Goal: Task Accomplishment & Management: Use online tool/utility

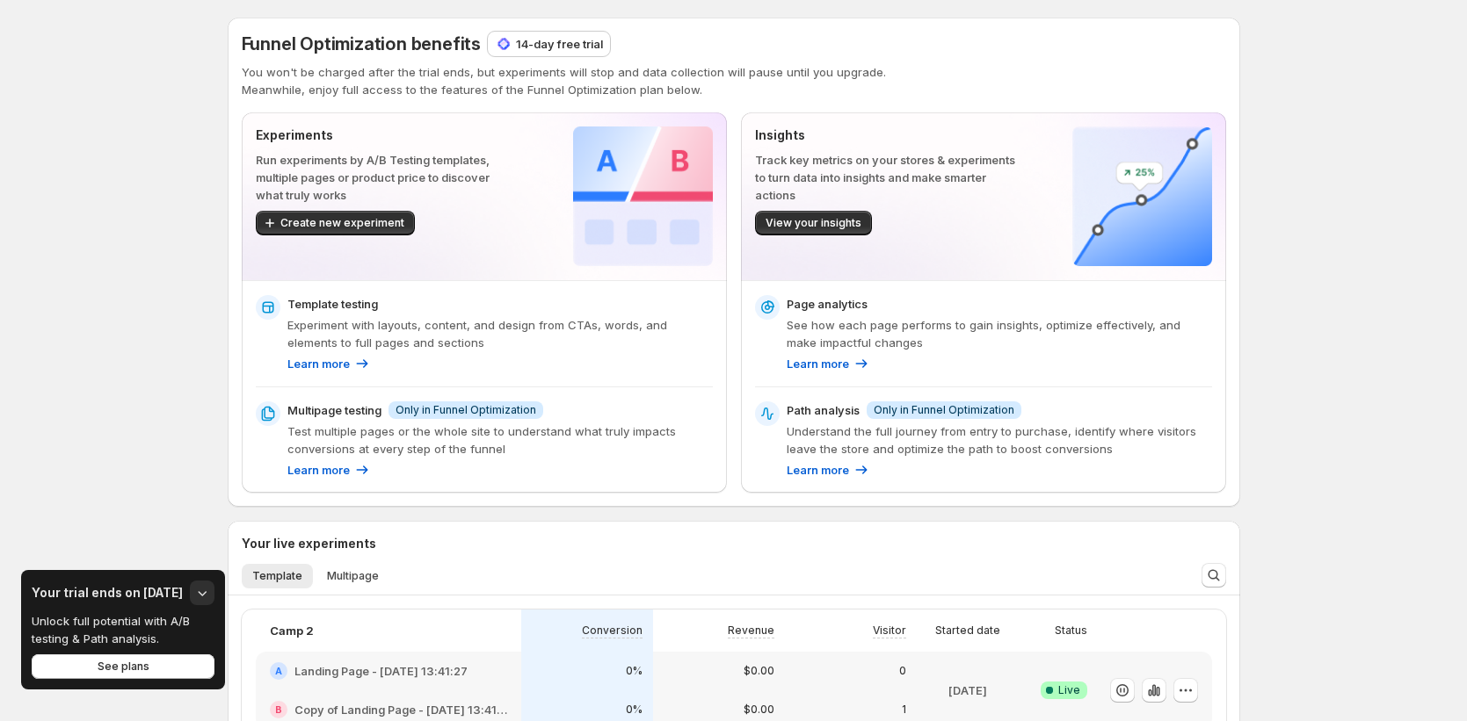
click at [553, 45] on p "14-day free trial" at bounding box center [559, 44] width 87 height 18
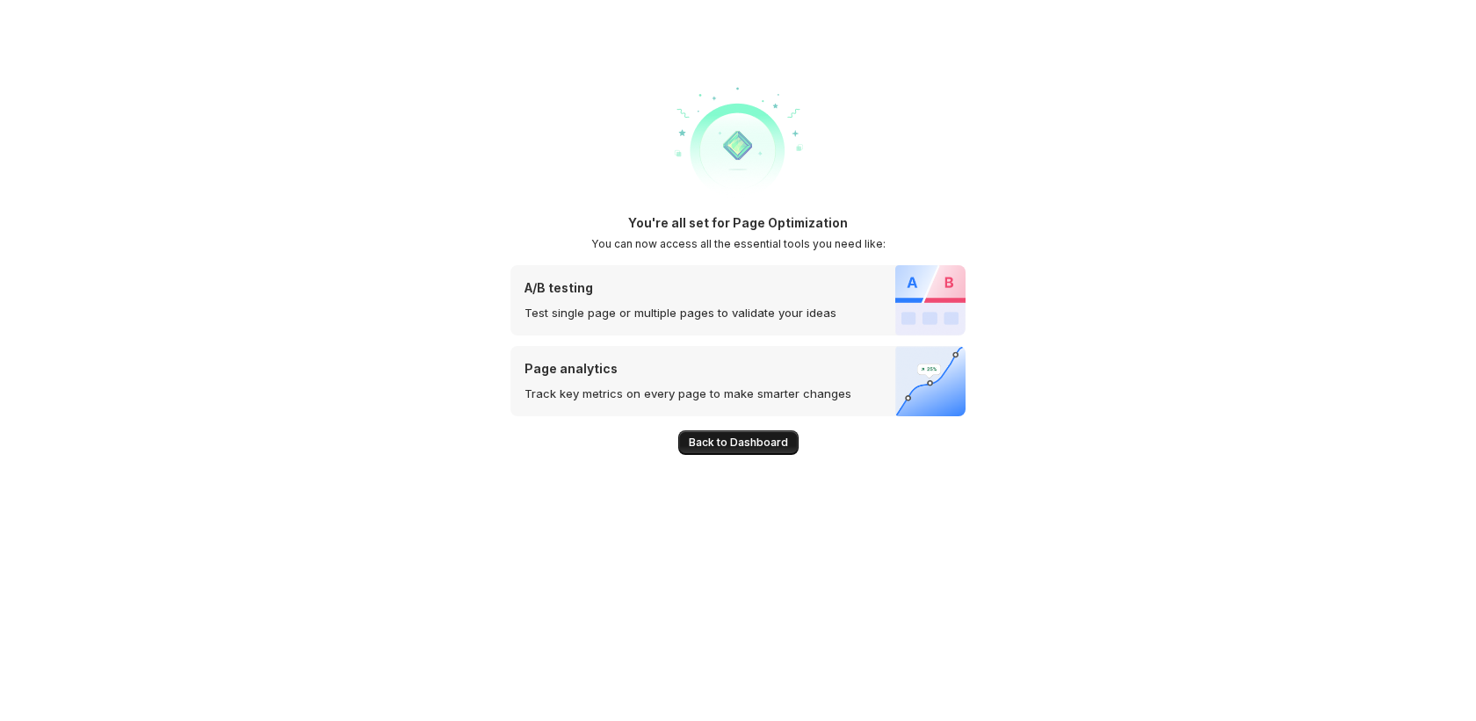
click at [743, 453] on button "Back to Dashboard" at bounding box center [738, 443] width 120 height 25
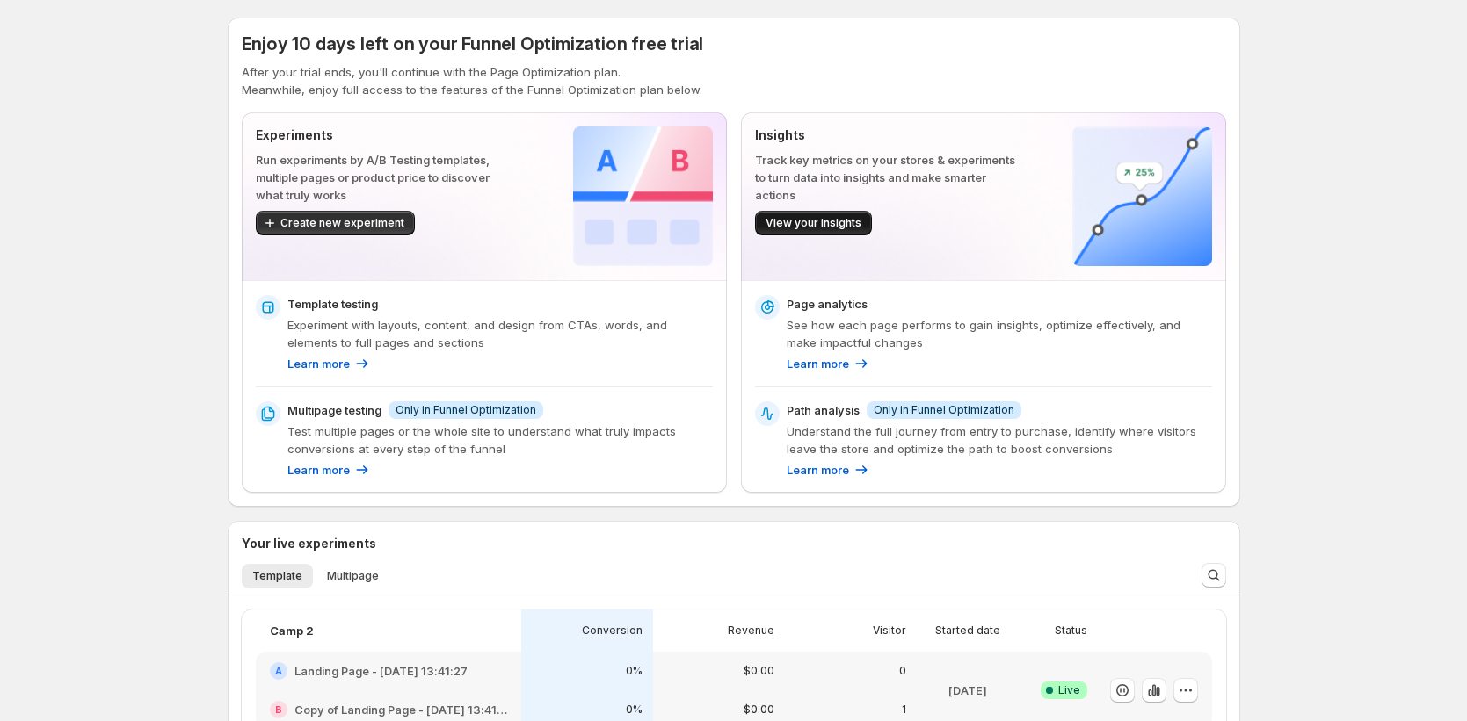
click at [822, 221] on span "View your insights" at bounding box center [813, 223] width 96 height 14
